Goal: Transaction & Acquisition: Purchase product/service

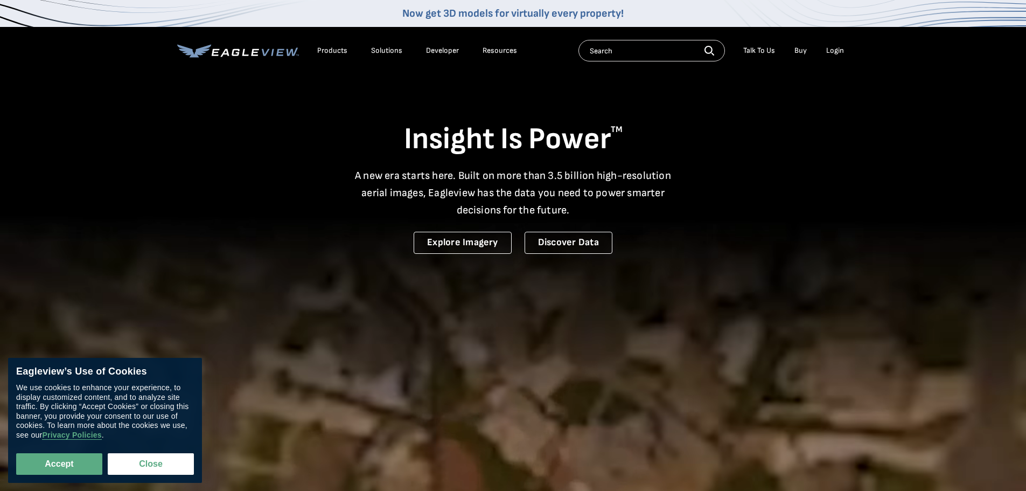
click at [838, 54] on div "Login" at bounding box center [835, 51] width 18 height 10
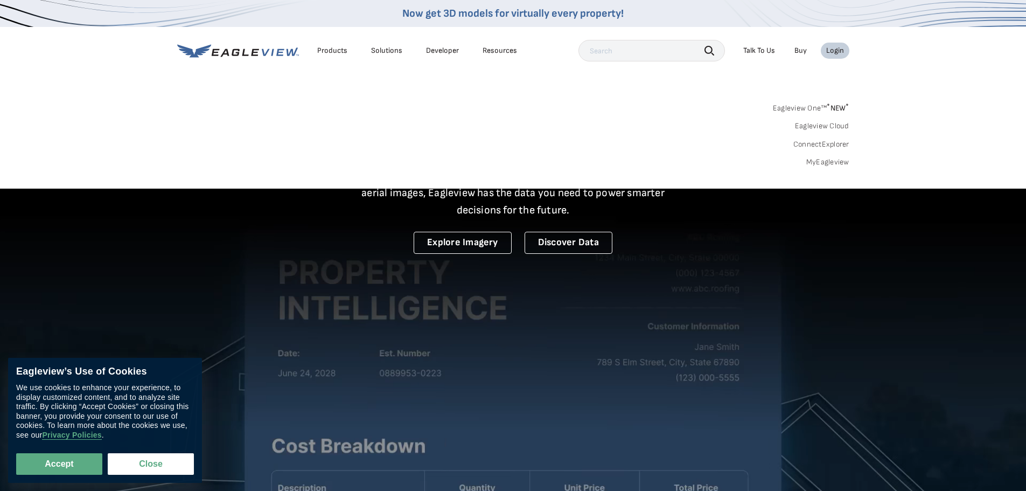
click at [829, 160] on link "MyEagleview" at bounding box center [827, 162] width 43 height 10
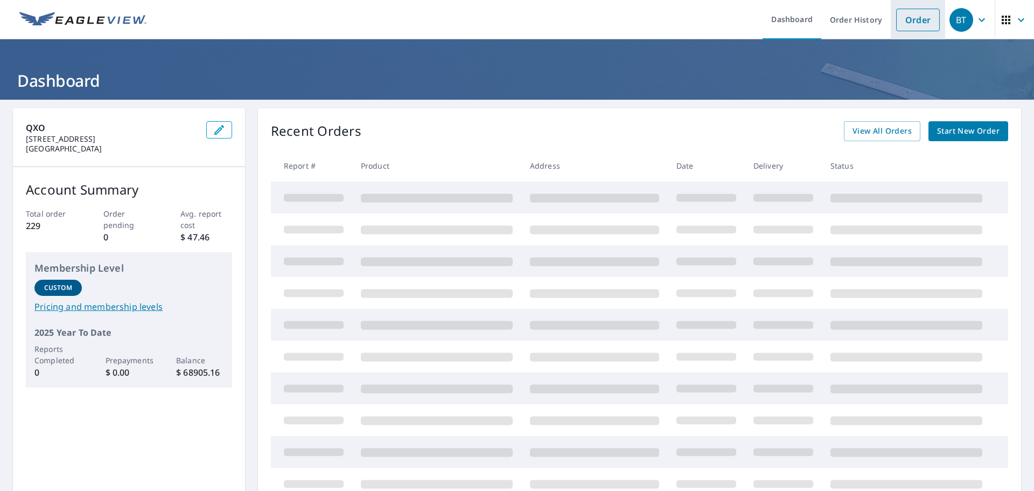
click at [918, 20] on link "Order" at bounding box center [918, 20] width 44 height 23
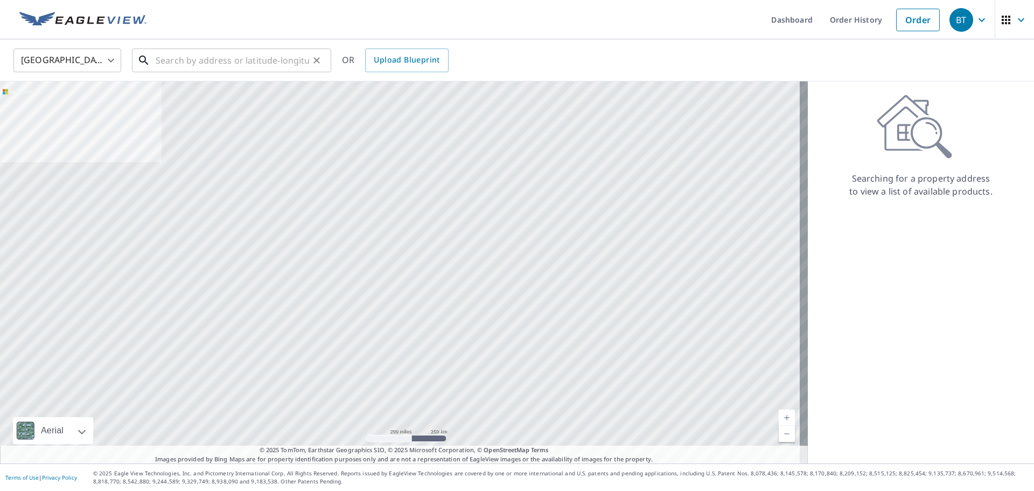
click at [233, 57] on input "text" at bounding box center [232, 60] width 153 height 30
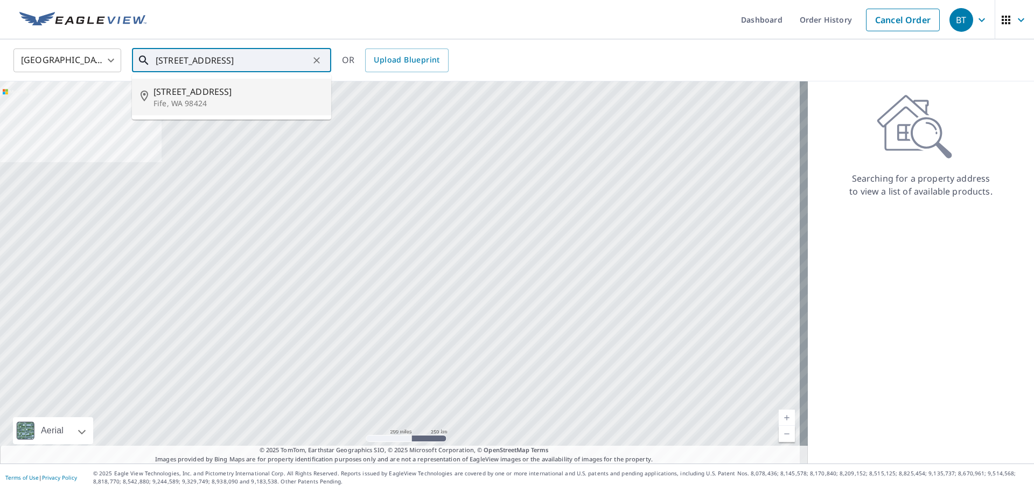
click at [194, 90] on span "520 64th Avenue Ct E" at bounding box center [237, 91] width 169 height 13
type input "520 64th Avenue Ct E Fife, WA 98424"
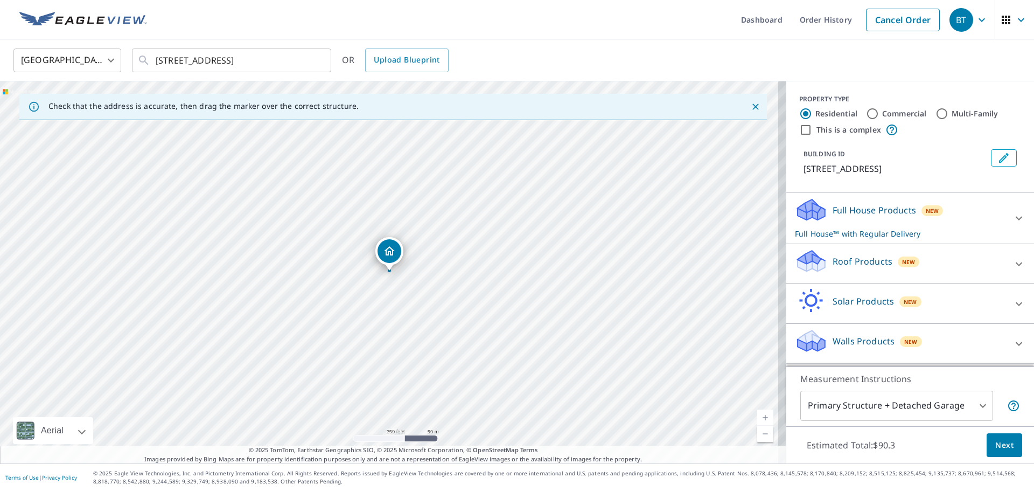
click at [834, 260] on p "Roof Products" at bounding box center [863, 261] width 60 height 13
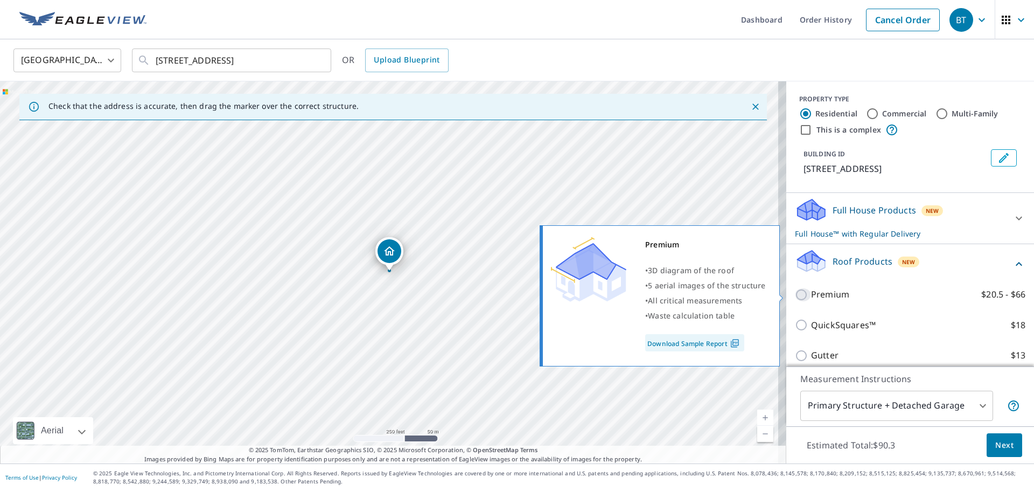
click at [795, 293] on input "Premium $20.5 - $66" at bounding box center [803, 294] width 16 height 13
checkbox input "true"
checkbox input "false"
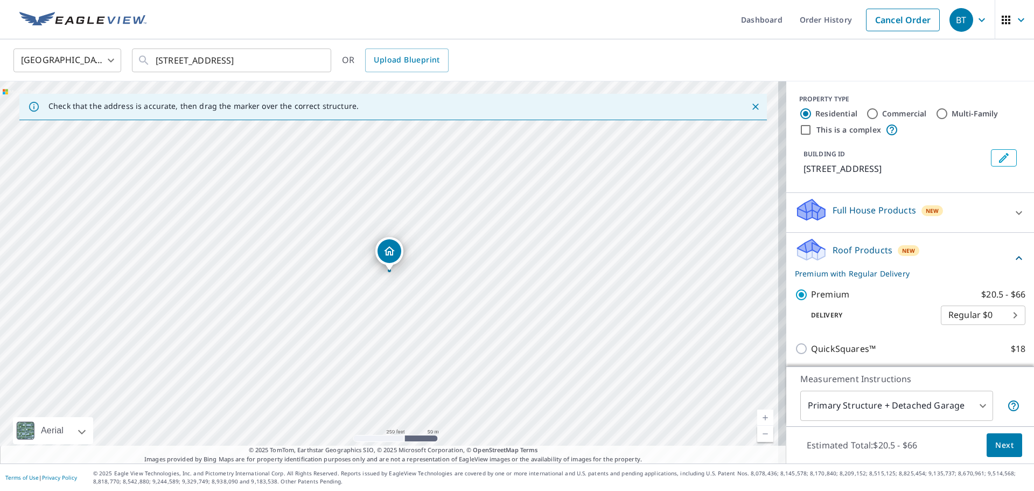
click at [668, 199] on div "520 64th Avenue Ct E Fife, WA 98424" at bounding box center [393, 272] width 786 height 382
click at [997, 447] on span "Next" at bounding box center [1004, 444] width 18 height 13
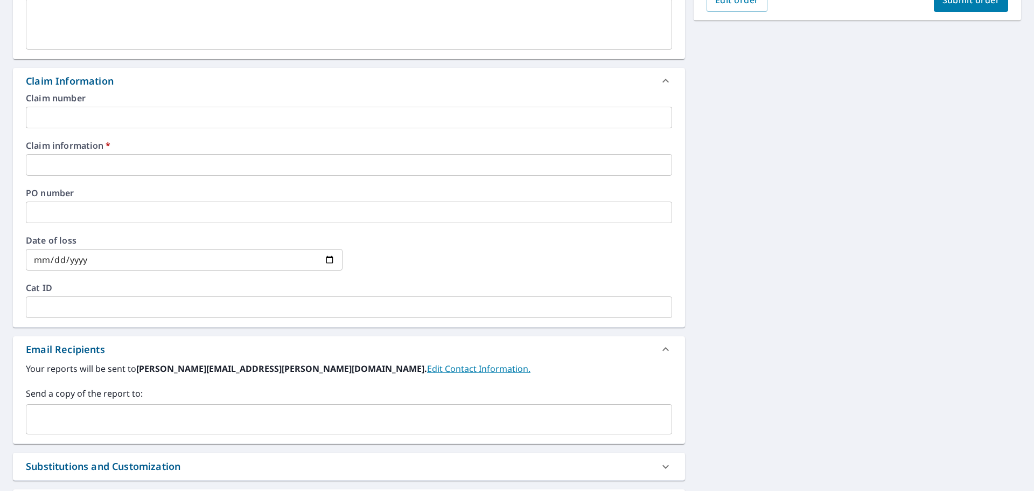
scroll to position [323, 0]
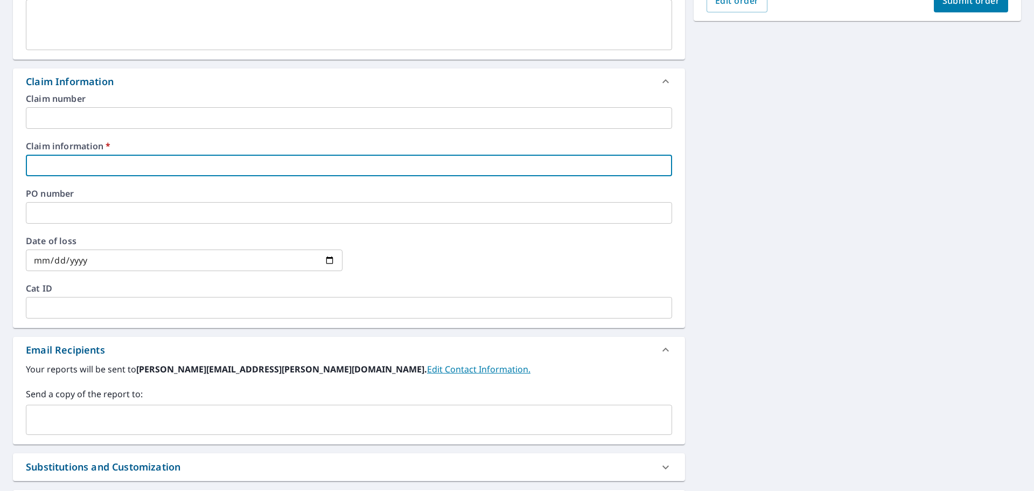
click at [213, 170] on input "text" at bounding box center [349, 166] width 646 height 22
type input "n/a"
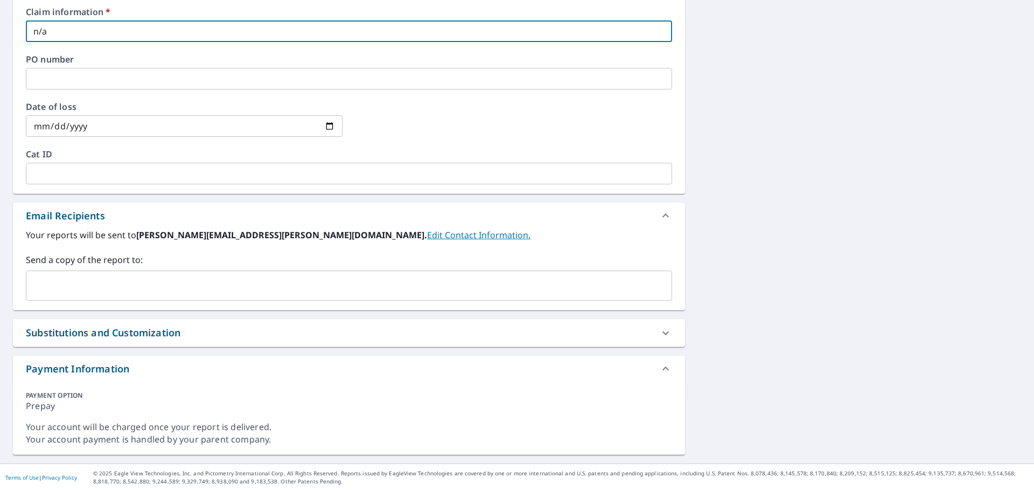
scroll to position [0, 0]
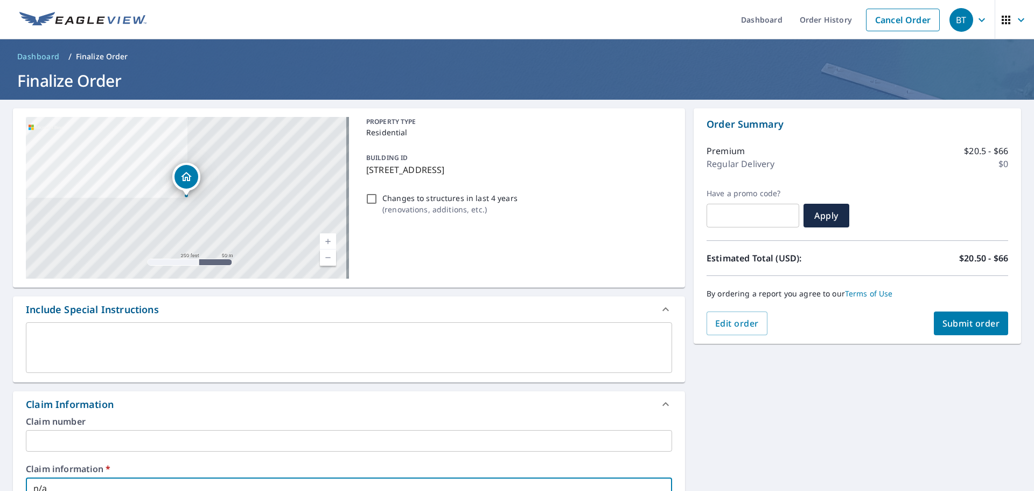
click at [962, 327] on span "Submit order" at bounding box center [971, 323] width 58 height 12
checkbox input "true"
